Goal: Transaction & Acquisition: Purchase product/service

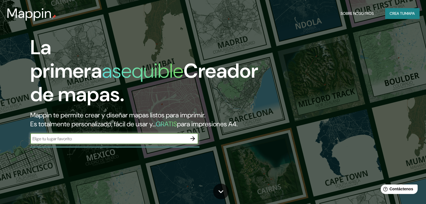
click at [191, 141] on icon "button" at bounding box center [192, 139] width 4 height 4
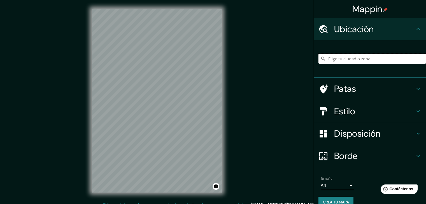
click at [219, 59] on input "Elige tu ciudad o zona" at bounding box center [371, 59] width 107 height 10
type input "[GEOGRAPHIC_DATA]"
click at [219, 87] on icon at bounding box center [417, 89] width 7 height 7
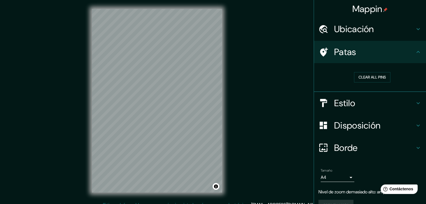
click at [219, 48] on h4 "Patas" at bounding box center [374, 51] width 81 height 11
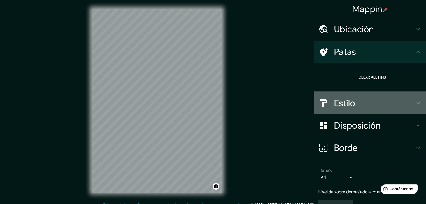
click at [219, 102] on h4 "Estilo" at bounding box center [374, 103] width 81 height 11
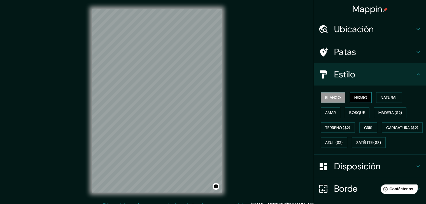
click at [219, 98] on font "Negro" at bounding box center [360, 97] width 13 height 5
click at [219, 96] on font "Natural" at bounding box center [388, 97] width 17 height 5
click at [219, 96] on font "Blanco" at bounding box center [333, 97] width 16 height 5
click at [219, 99] on button "Negro" at bounding box center [360, 97] width 22 height 11
click at [219, 92] on div "Blanco Negro Natural Amar Bosque Madera ($2) Terreno ($2) Gris Caricatura ($2) …" at bounding box center [371, 120] width 107 height 60
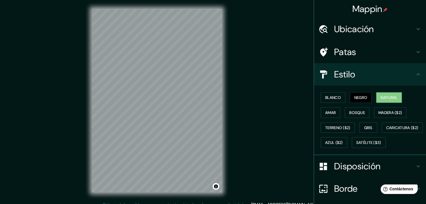
click at [219, 94] on font "Natural" at bounding box center [388, 97] width 17 height 7
click at [219, 116] on font "Amar" at bounding box center [330, 112] width 11 height 7
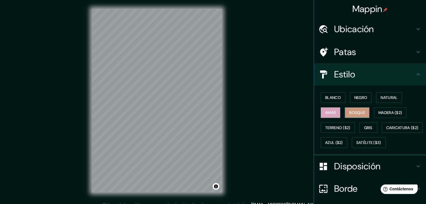
click at [219, 111] on font "Bosque" at bounding box center [357, 112] width 16 height 5
click at [219, 111] on font "Madera ($2)" at bounding box center [390, 112] width 24 height 5
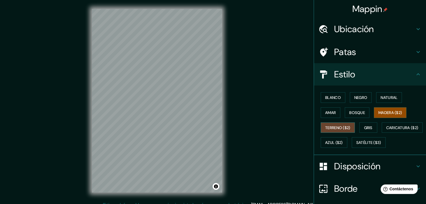
click at [219, 129] on font "Terreno ($2)" at bounding box center [337, 127] width 25 height 5
click at [219, 130] on font "Gris" at bounding box center [368, 127] width 8 height 7
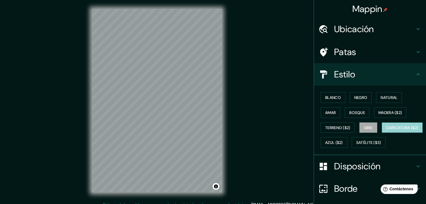
click at [219, 130] on font "Caricatura ($2)" at bounding box center [402, 127] width 32 height 5
click at [219, 126] on font "Gris" at bounding box center [368, 127] width 8 height 5
click at [219, 115] on font "Bosque" at bounding box center [357, 112] width 16 height 7
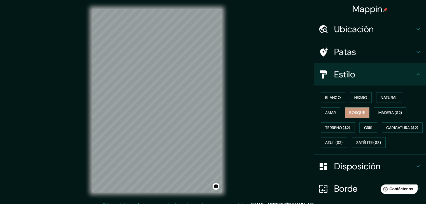
click at [219, 70] on h4 "Estilo" at bounding box center [374, 74] width 81 height 11
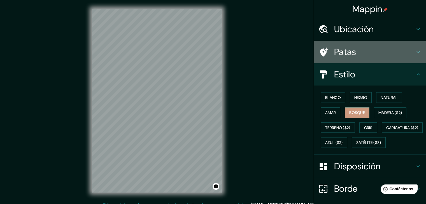
click at [219, 50] on h4 "Patas" at bounding box center [374, 51] width 81 height 11
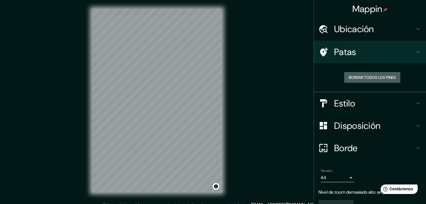
click at [219, 78] on font "Borrar todos los pines" at bounding box center [371, 77] width 47 height 5
click at [219, 77] on font "Borrar todos los pines" at bounding box center [371, 77] width 47 height 5
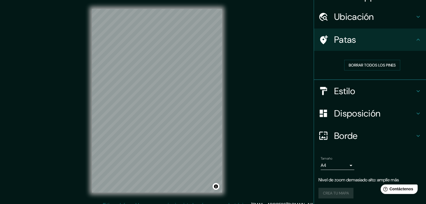
scroll to position [13, 0]
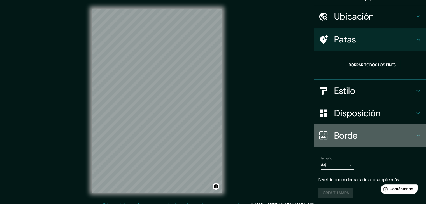
click at [219, 130] on h4 "Borde" at bounding box center [374, 135] width 81 height 11
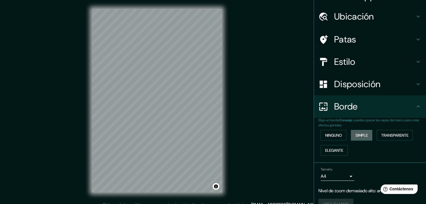
click at [219, 134] on font "Simple" at bounding box center [361, 135] width 12 height 5
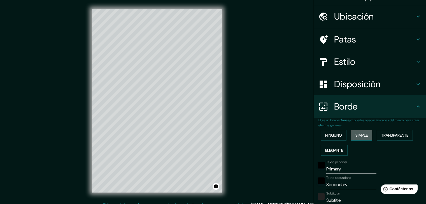
click at [219, 134] on font "Simple" at bounding box center [361, 135] width 12 height 5
type input "37"
click at [219, 134] on font "Ninguno" at bounding box center [333, 135] width 17 height 5
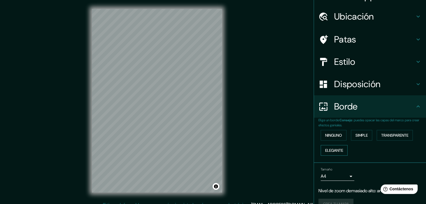
click at [219, 151] on font "Elegante" at bounding box center [334, 150] width 18 height 5
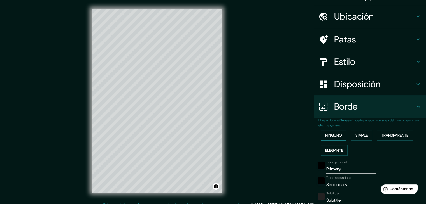
click at [219, 136] on font "Ninguno" at bounding box center [333, 135] width 17 height 5
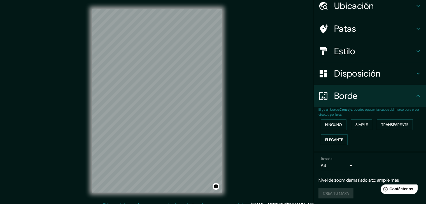
scroll to position [24, 0]
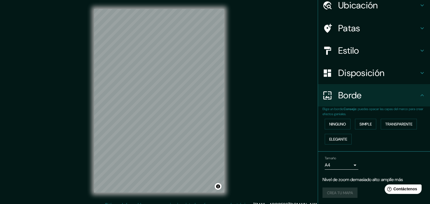
click at [219, 167] on body "Mappin Ubicación [GEOGRAPHIC_DATA] [GEOGRAPHIC_DATA] [GEOGRAPHIC_DATA] [GEOGRAP…" at bounding box center [215, 102] width 430 height 204
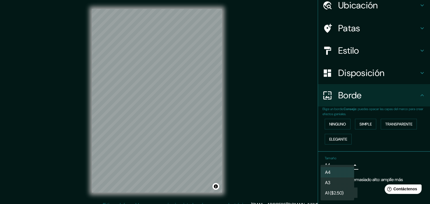
click at [219, 164] on div at bounding box center [215, 102] width 430 height 204
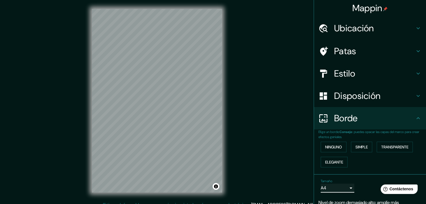
scroll to position [0, 0]
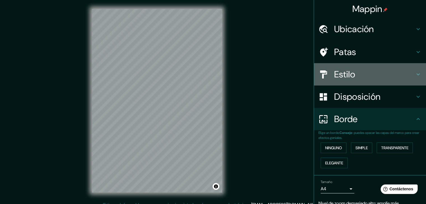
click at [219, 70] on h4 "Estilo" at bounding box center [374, 74] width 81 height 11
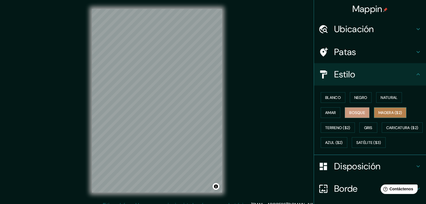
click at [219, 114] on font "Madera ($2)" at bounding box center [390, 112] width 24 height 5
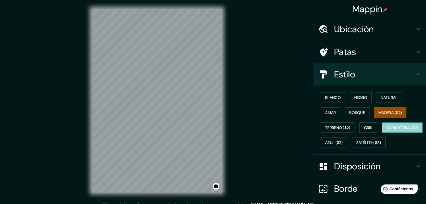
click at [219, 132] on font "Caricatura ($2)" at bounding box center [402, 127] width 32 height 7
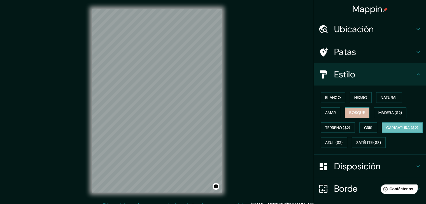
click at [219, 110] on font "Bosque" at bounding box center [357, 112] width 16 height 5
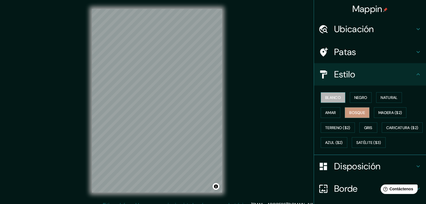
click at [219, 99] on button "Blanco" at bounding box center [332, 97] width 25 height 11
click at [219, 96] on font "Negro" at bounding box center [360, 97] width 13 height 5
click at [215, 188] on button "Activar o desactivar atribución" at bounding box center [215, 186] width 7 height 7
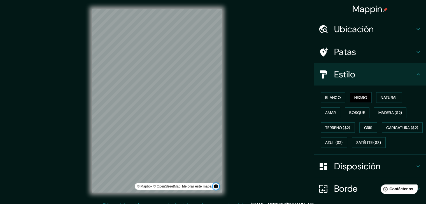
click at [215, 188] on button "Activar o desactivar atribución" at bounding box center [215, 186] width 7 height 7
click at [219, 100] on button "Blanco" at bounding box center [332, 97] width 25 height 11
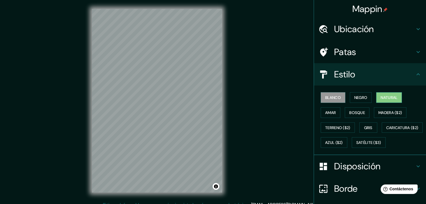
click at [219, 96] on font "Natural" at bounding box center [388, 97] width 17 height 5
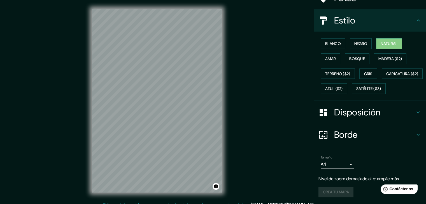
click at [219, 118] on h4 "Disposición" at bounding box center [374, 112] width 81 height 11
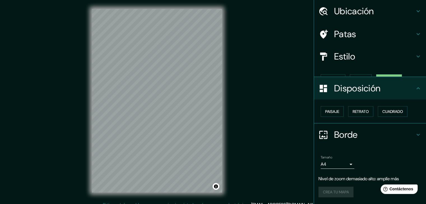
scroll to position [8, 0]
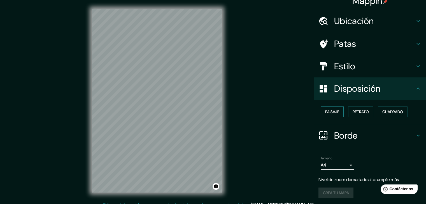
click at [219, 111] on font "Paisaje" at bounding box center [332, 111] width 14 height 5
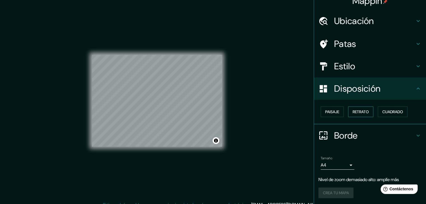
click at [219, 112] on font "Retrato" at bounding box center [360, 111] width 16 height 5
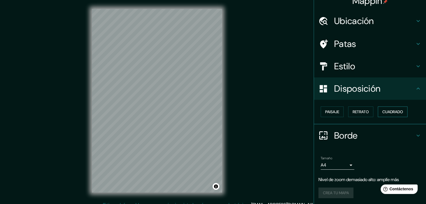
click at [219, 111] on font "Cuadrado" at bounding box center [392, 111] width 21 height 5
